Goal: Task Accomplishment & Management: Use online tool/utility

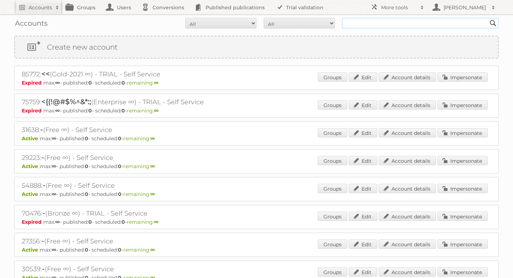
click at [372, 23] on input "text" at bounding box center [420, 23] width 157 height 11
type input "rash"
click at [488, 18] on input "Search" at bounding box center [493, 23] width 11 height 11
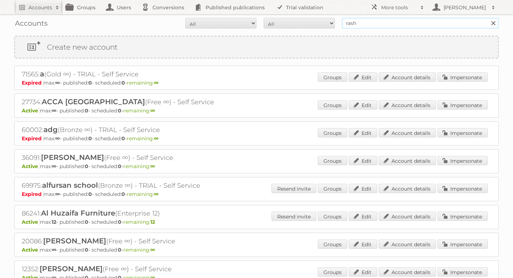
click at [429, 22] on input "rash" at bounding box center [420, 23] width 157 height 11
type input "coolbox"
click at [488, 18] on input "Search" at bounding box center [493, 23] width 11 height 11
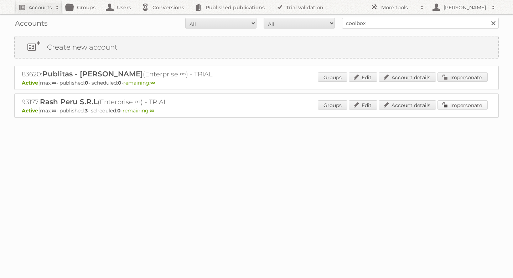
click at [458, 104] on link "Impersonate" at bounding box center [463, 104] width 50 height 9
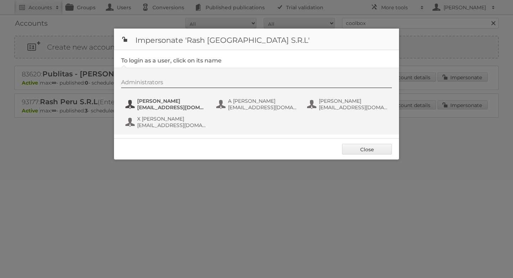
click at [158, 104] on span "[EMAIL_ADDRESS][DOMAIN_NAME]" at bounding box center [171, 107] width 69 height 6
